Goal: Book appointment/travel/reservation

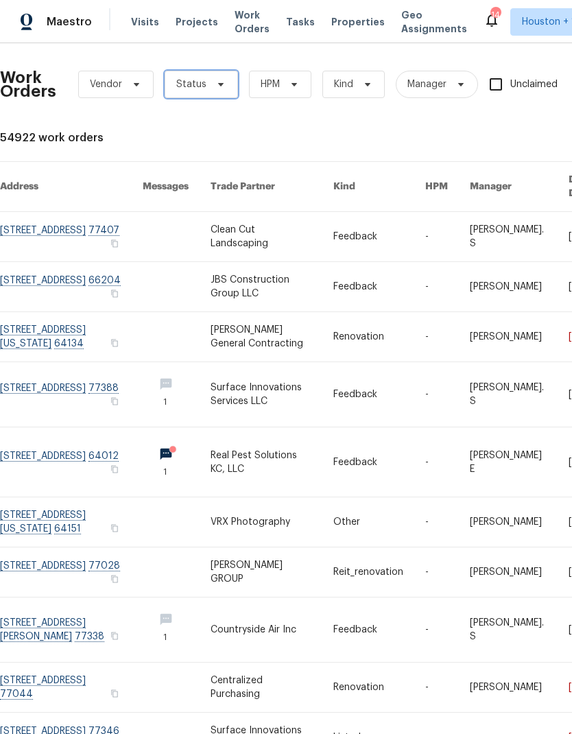
click at [174, 85] on span "Status" at bounding box center [201, 84] width 73 height 27
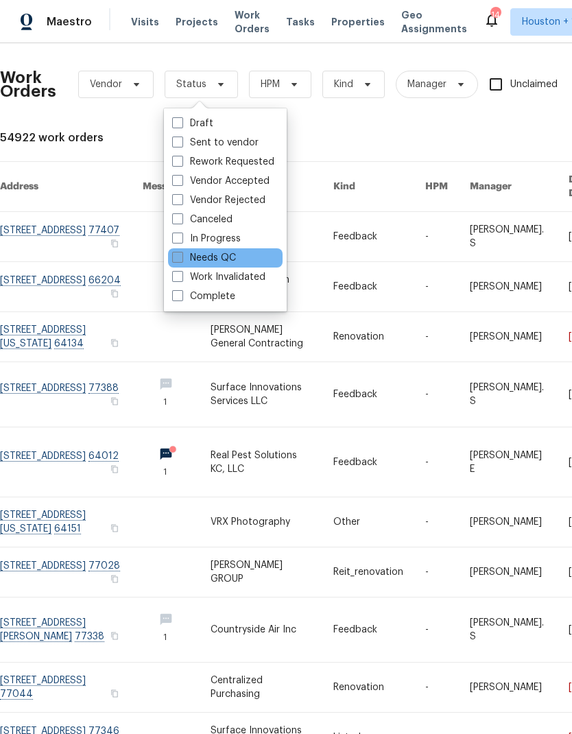
click at [178, 261] on span at bounding box center [177, 257] width 11 height 11
click at [178, 260] on input "Needs QC" at bounding box center [176, 255] width 9 height 9
checkbox input "true"
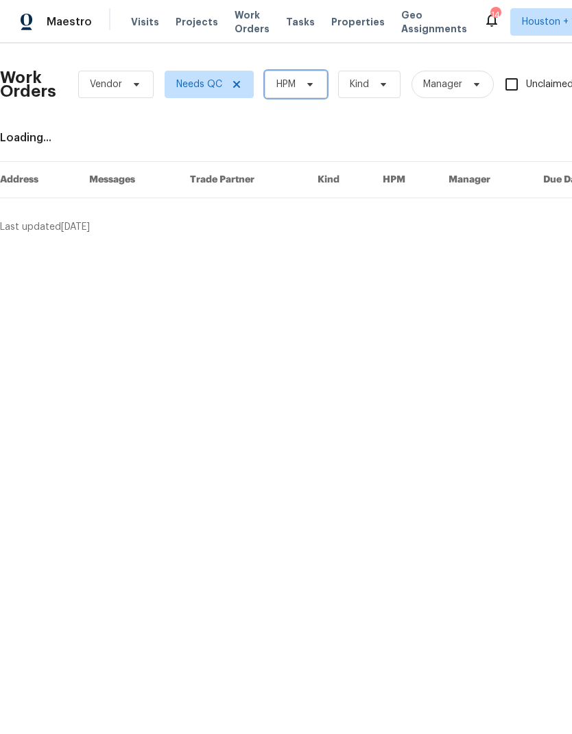
click at [309, 86] on icon at bounding box center [309, 84] width 11 height 11
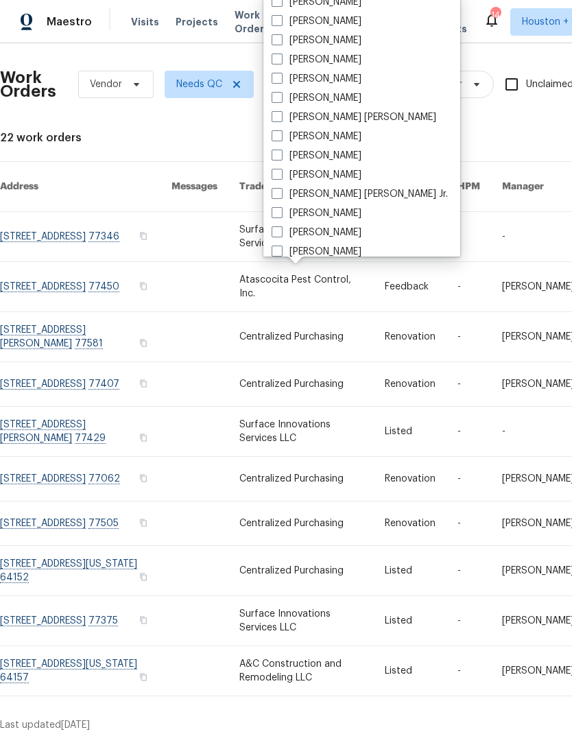
scroll to position [286, 0]
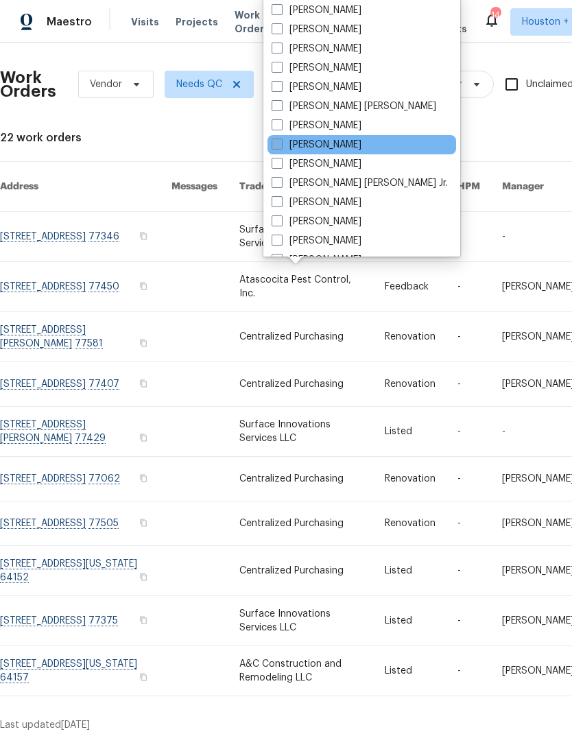
click at [351, 148] on label "[PERSON_NAME]" at bounding box center [317, 145] width 90 height 14
click at [280, 147] on input "[PERSON_NAME]" at bounding box center [276, 142] width 9 height 9
checkbox input "true"
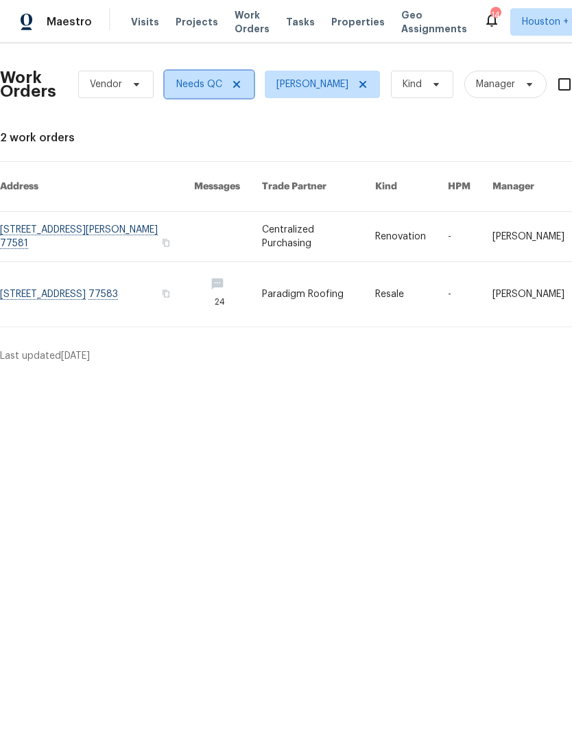
click at [227, 79] on span at bounding box center [234, 84] width 15 height 11
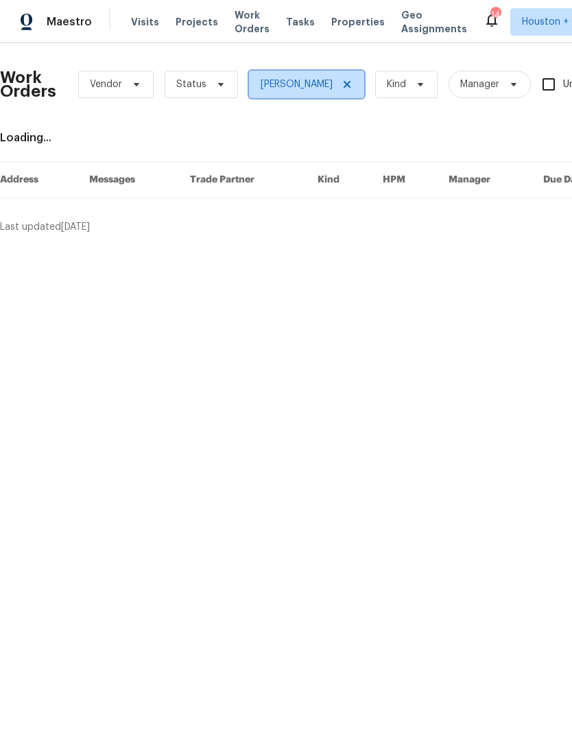
click at [342, 84] on icon at bounding box center [347, 84] width 11 height 11
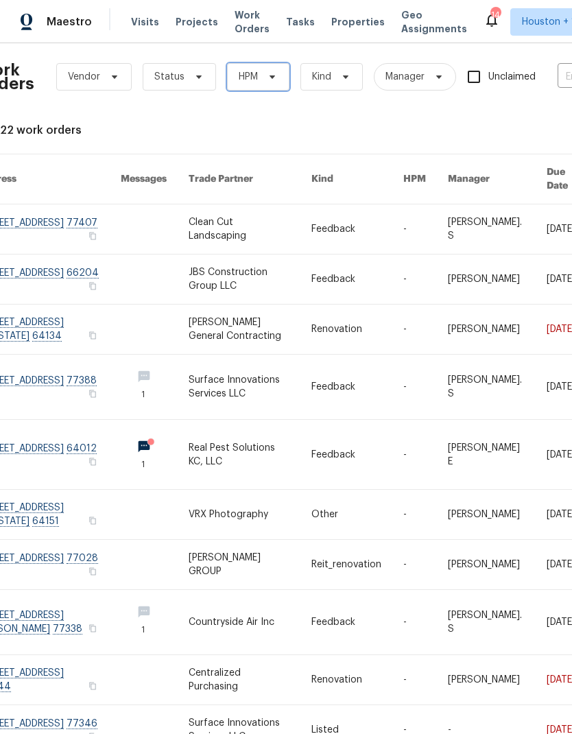
scroll to position [7, 22]
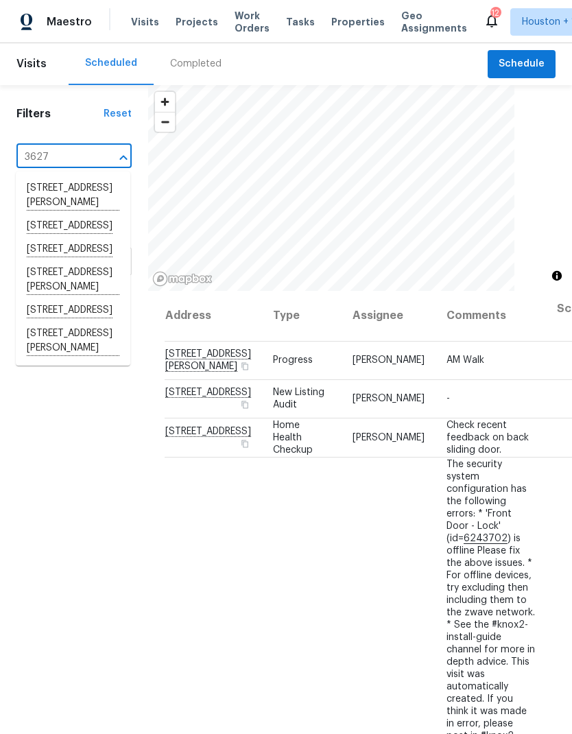
type input "3627 b"
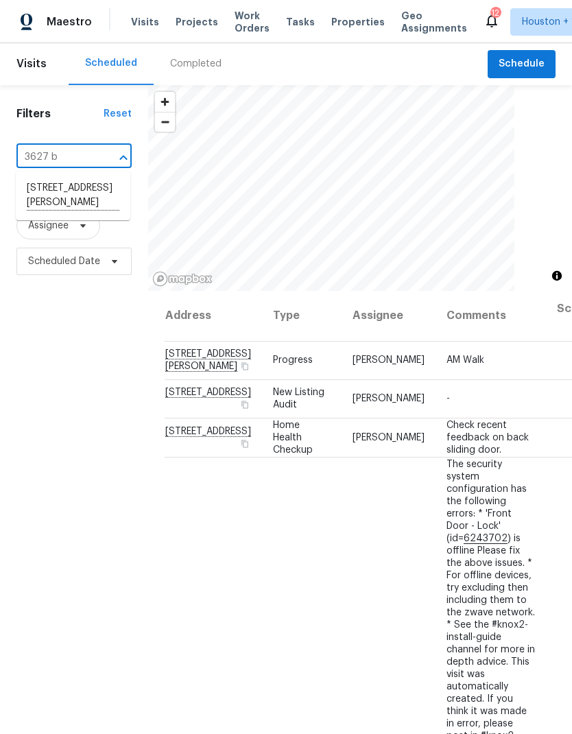
click at [39, 208] on li "[STREET_ADDRESS][PERSON_NAME]" at bounding box center [73, 196] width 115 height 38
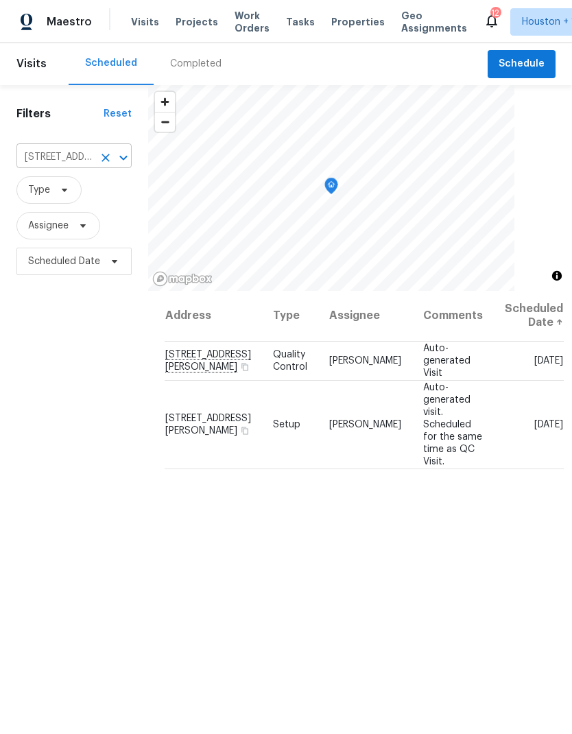
click at [106, 164] on icon "Clear" at bounding box center [106, 158] width 14 height 14
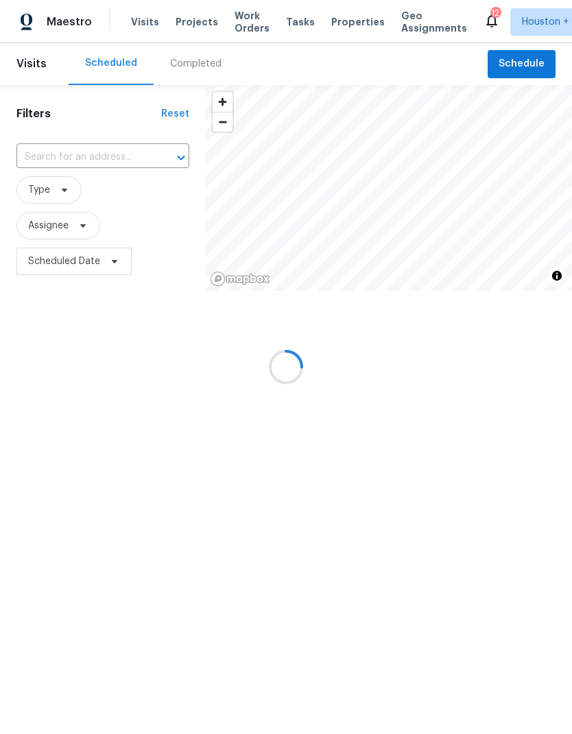
click at [500, 60] on div at bounding box center [286, 367] width 572 height 734
click at [506, 69] on div at bounding box center [286, 367] width 572 height 734
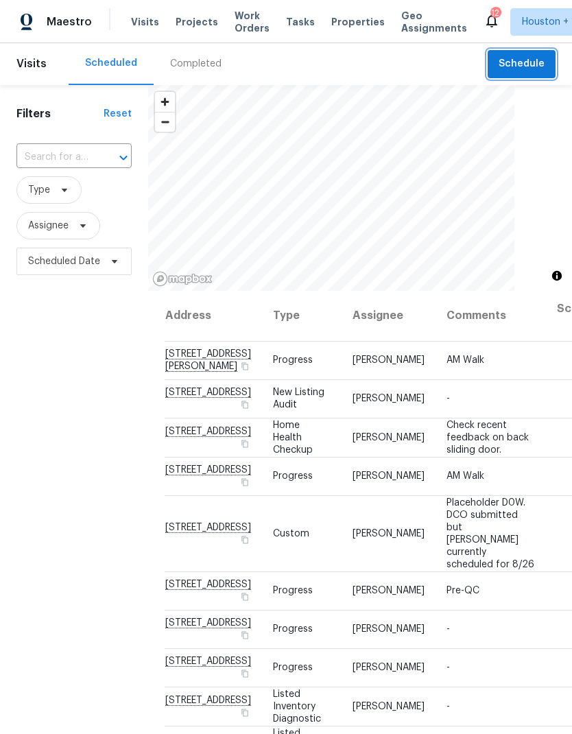
click at [502, 70] on span "Schedule" at bounding box center [522, 64] width 46 height 17
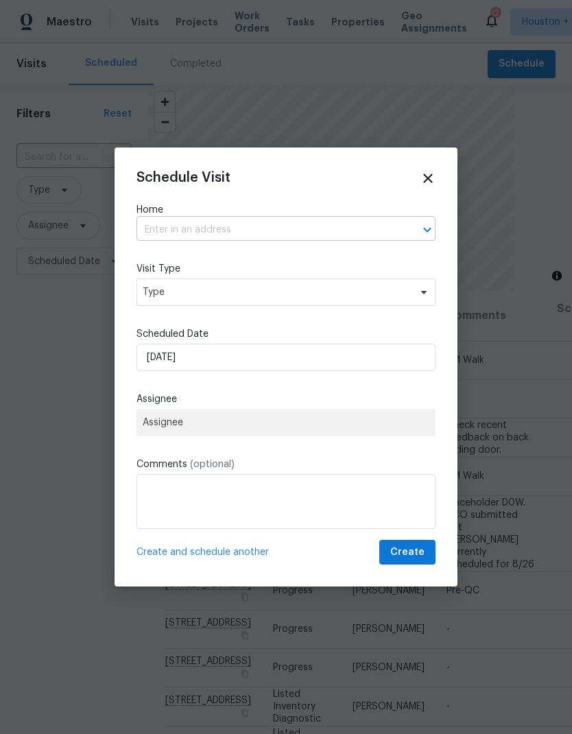
click at [154, 226] on input "text" at bounding box center [266, 229] width 261 height 21
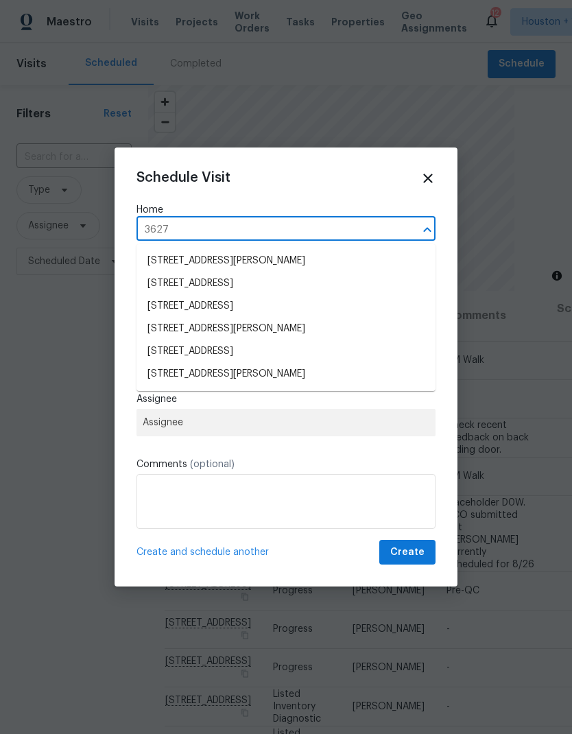
type input "3627 b"
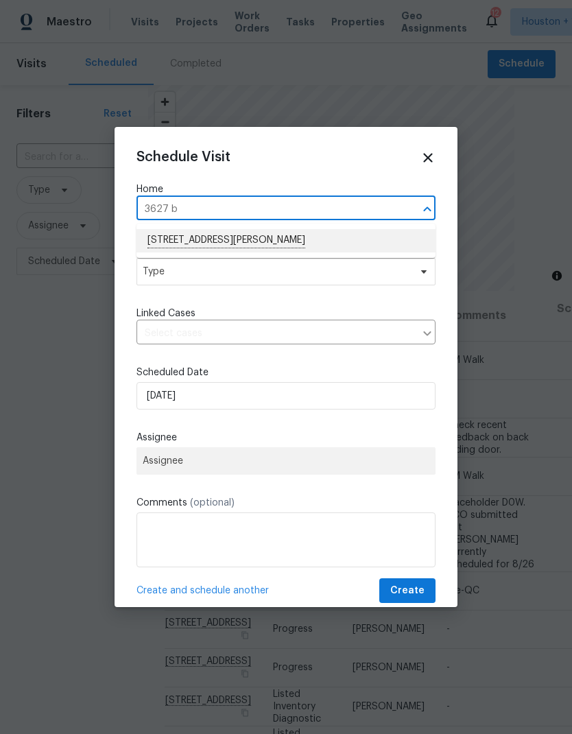
click at [158, 237] on li "3627 Bartlett Way Dr, Pearland, TX 77581" at bounding box center [285, 240] width 299 height 23
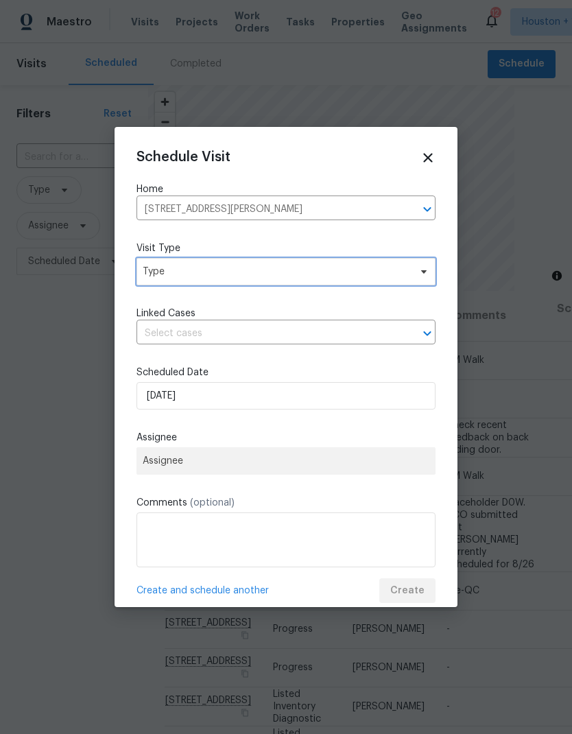
click at [150, 264] on span "Type" at bounding box center [285, 271] width 299 height 27
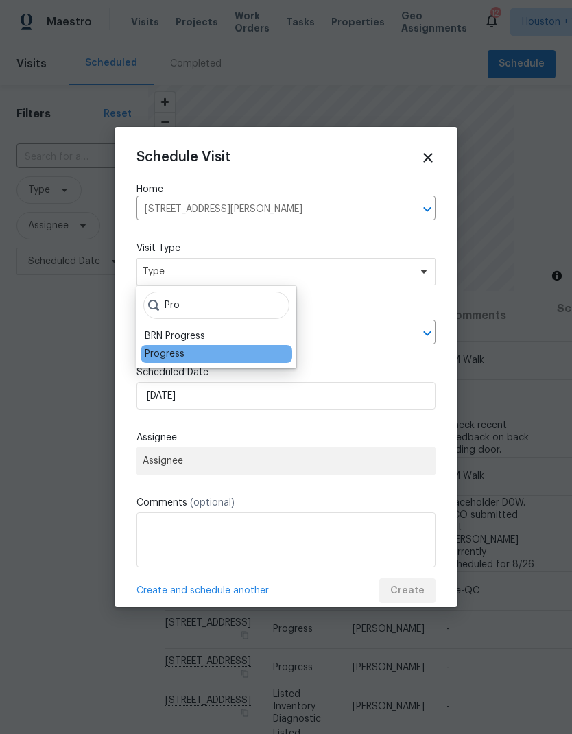
type input "Pro"
click at [155, 356] on div "Progress" at bounding box center [165, 354] width 40 height 12
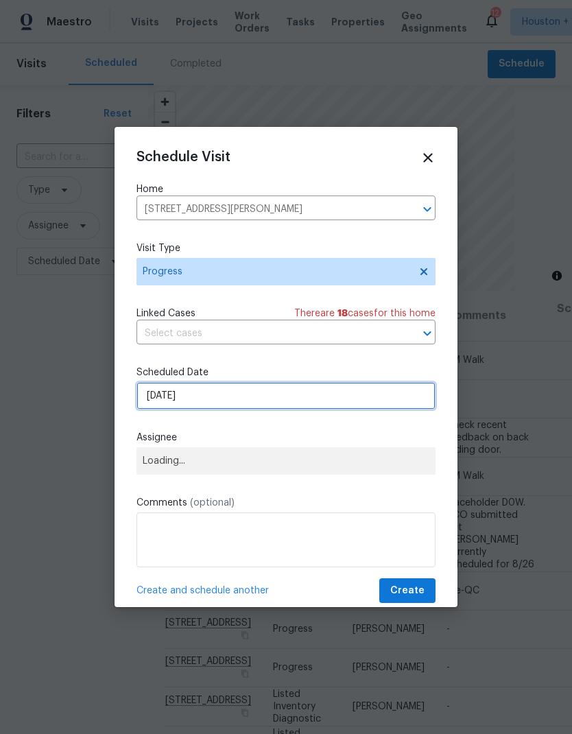
click at [211, 397] on input "[DATE]" at bounding box center [285, 395] width 299 height 27
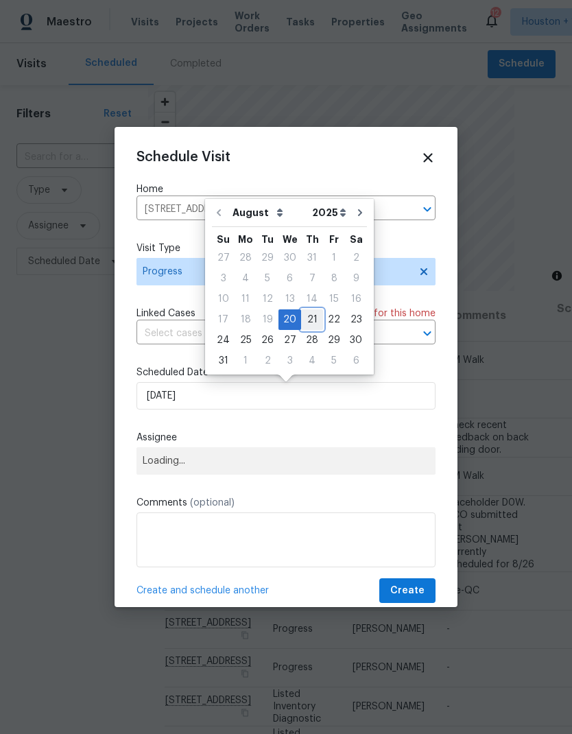
click at [311, 317] on div "21" at bounding box center [312, 319] width 22 height 19
type input "[DATE]"
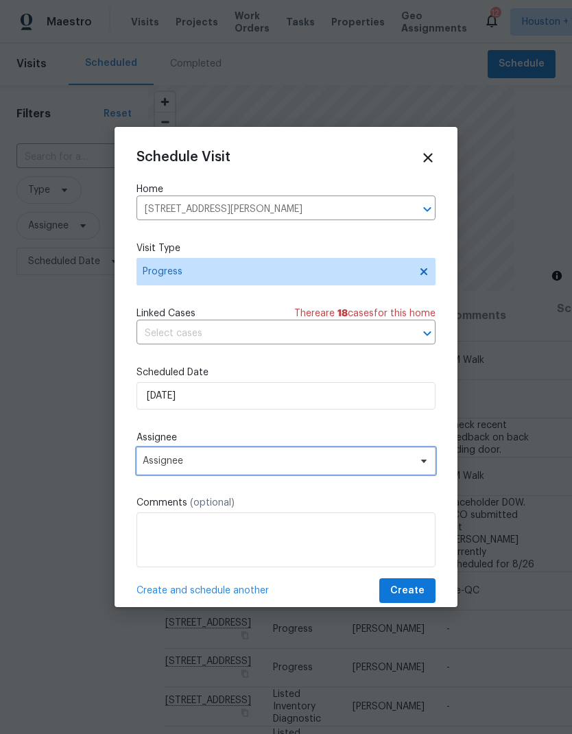
click at [147, 464] on span "Assignee" at bounding box center [277, 460] width 269 height 11
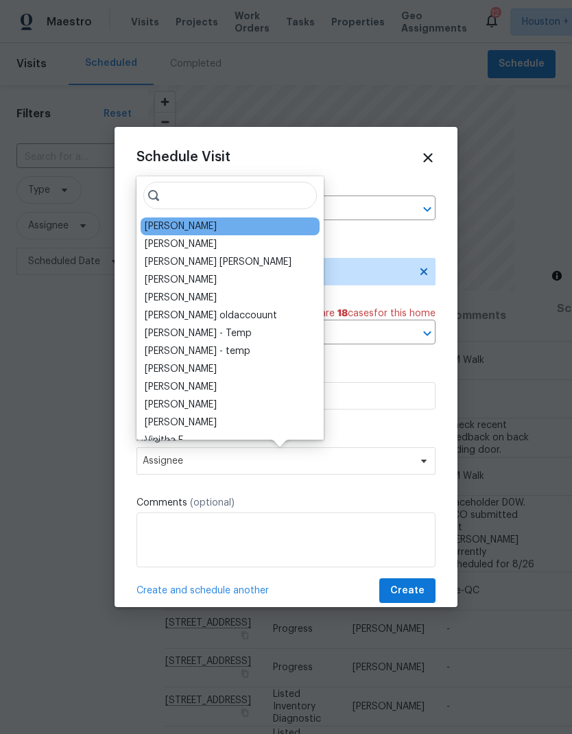
click at [152, 220] on div "[PERSON_NAME]" at bounding box center [181, 226] width 72 height 12
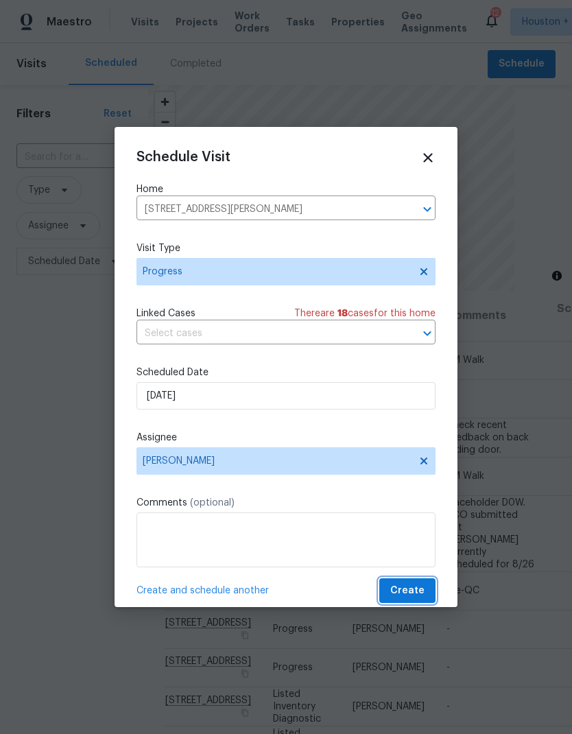
click at [422, 602] on button "Create" at bounding box center [407, 590] width 56 height 25
